Goal: Check status

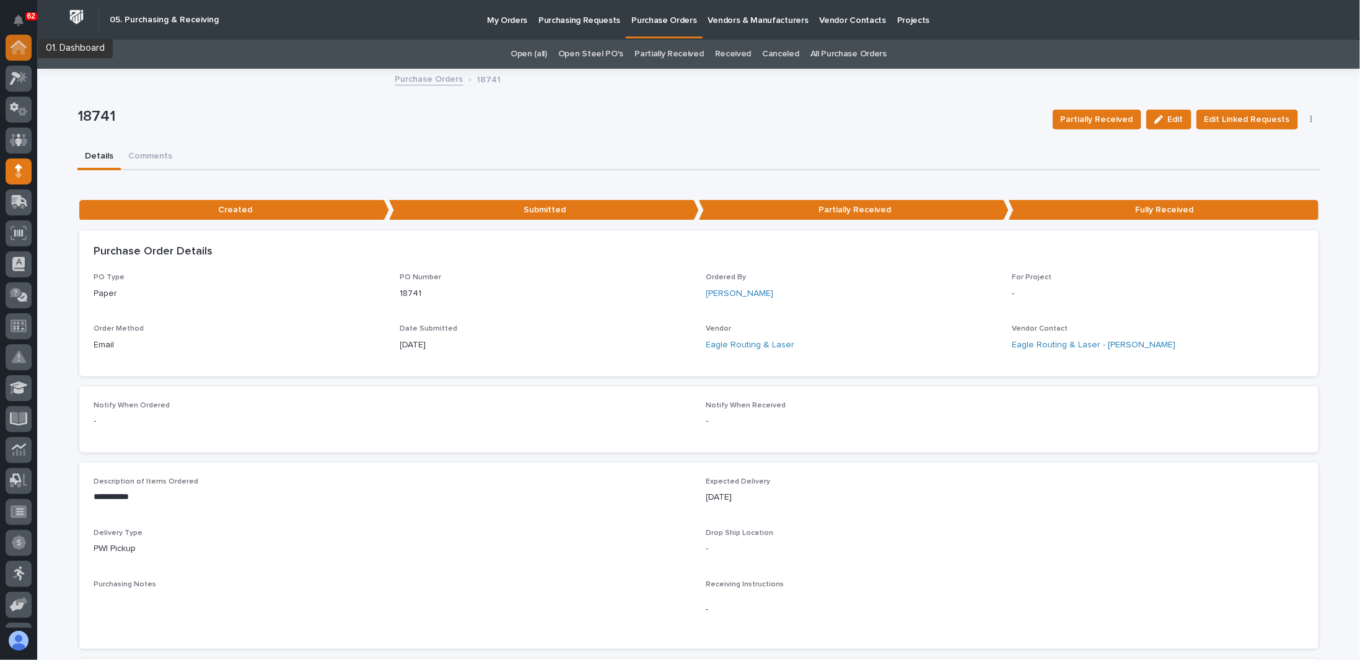
click at [18, 51] on icon at bounding box center [19, 47] width 16 height 14
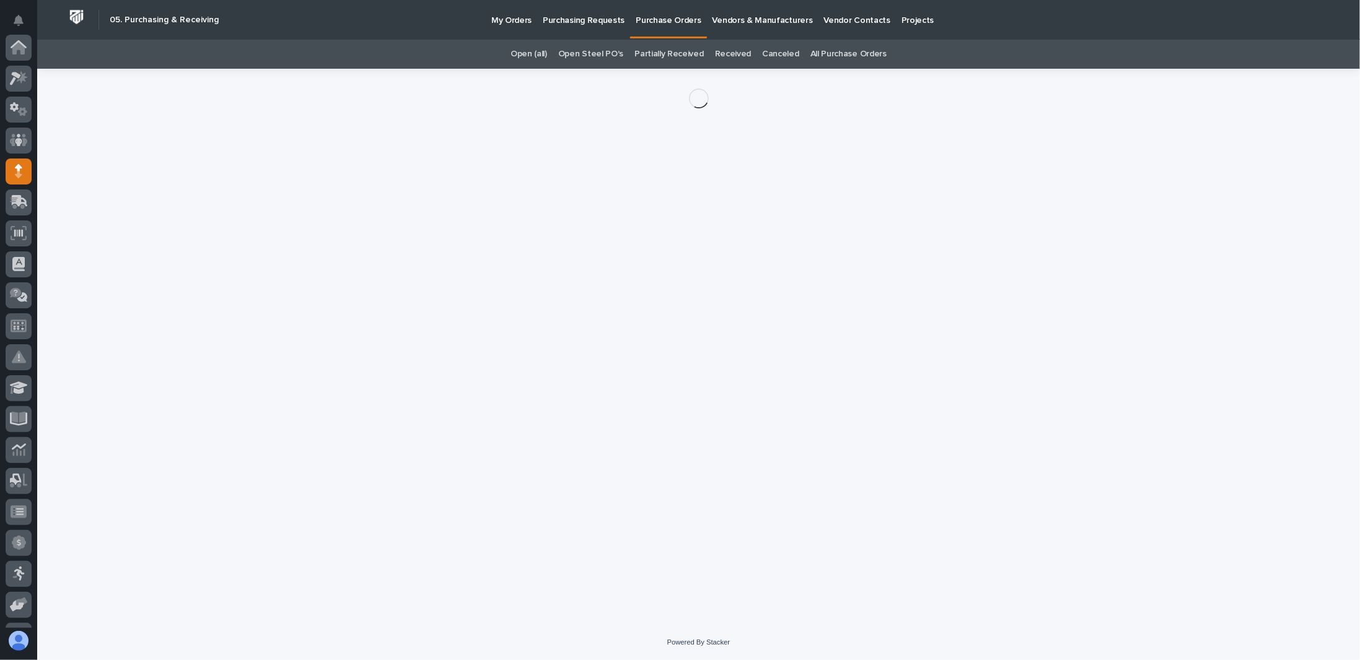
scroll to position [124, 0]
